Goal: Information Seeking & Learning: Learn about a topic

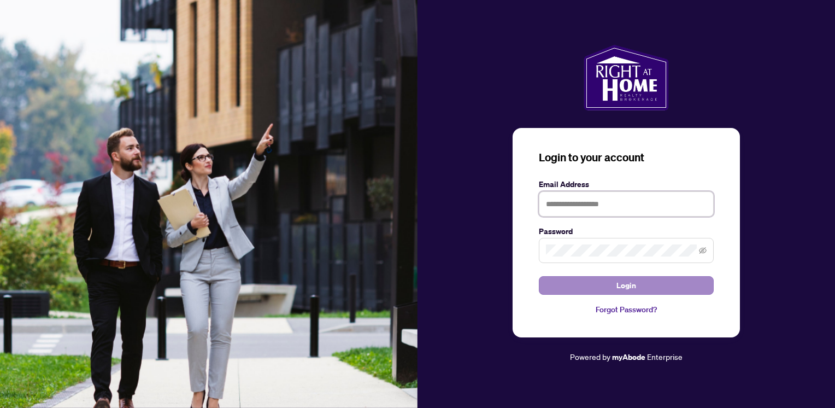
type input "**********"
click at [630, 286] on span "Login" at bounding box center [626, 284] width 20 height 17
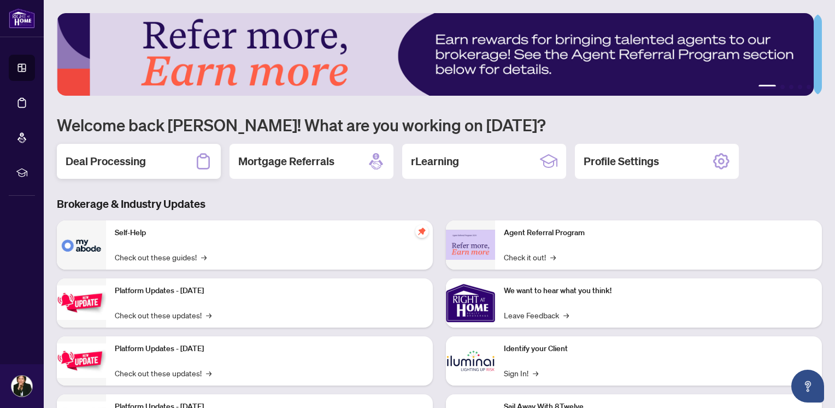
click at [132, 163] on h2 "Deal Processing" at bounding box center [106, 161] width 80 height 15
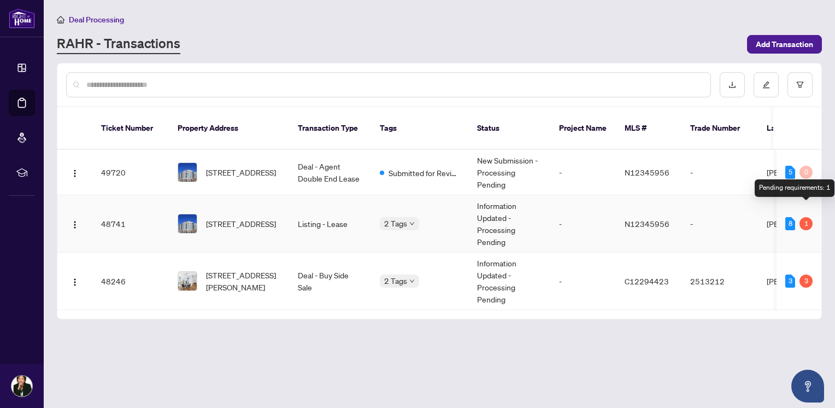
click at [805, 217] on div "1" at bounding box center [805, 223] width 13 height 13
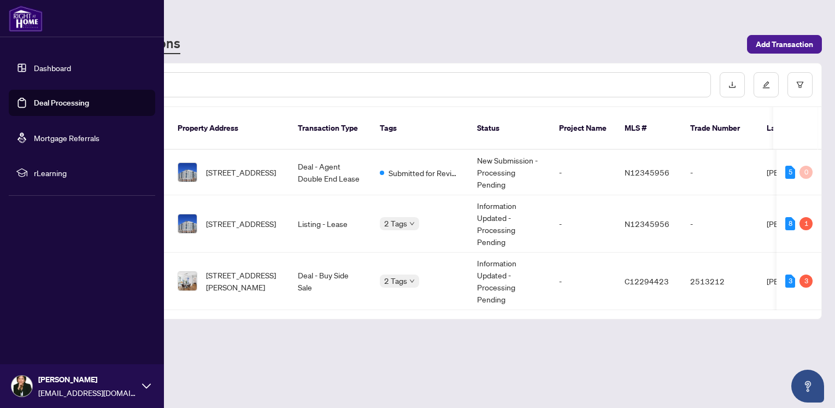
click at [58, 172] on span "rLearning" at bounding box center [91, 173] width 114 height 12
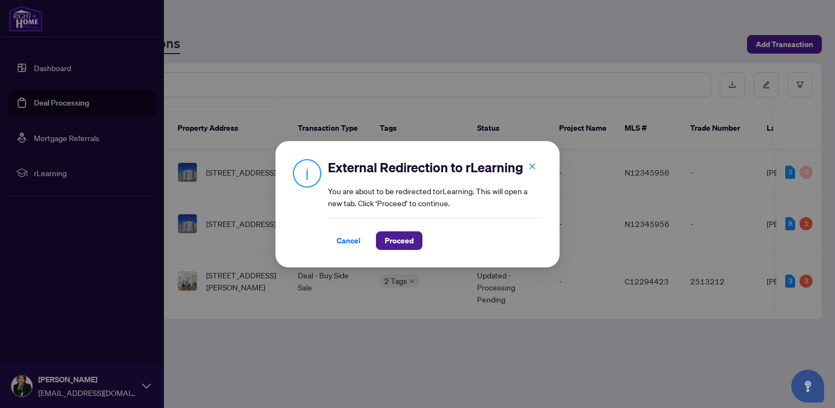
click at [327, 38] on div "External Redirection to rLearning You are about to be redirected to rLearning .…" at bounding box center [417, 204] width 835 height 408
click at [406, 239] on button "Proceed" at bounding box center [399, 240] width 46 height 19
